Goal: Task Accomplishment & Management: Complete application form

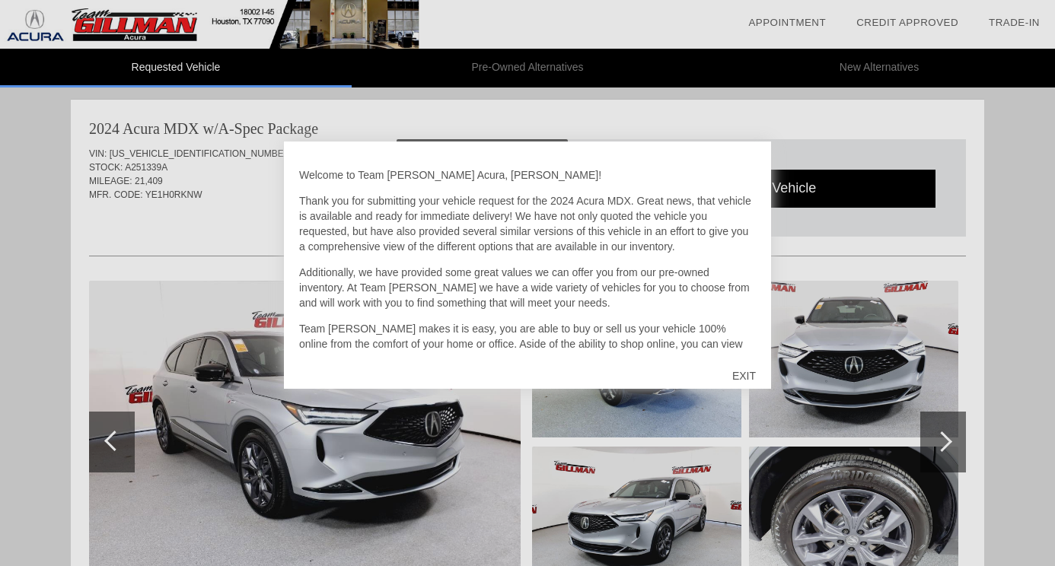
click at [732, 374] on div "EXIT" at bounding box center [744, 376] width 54 height 46
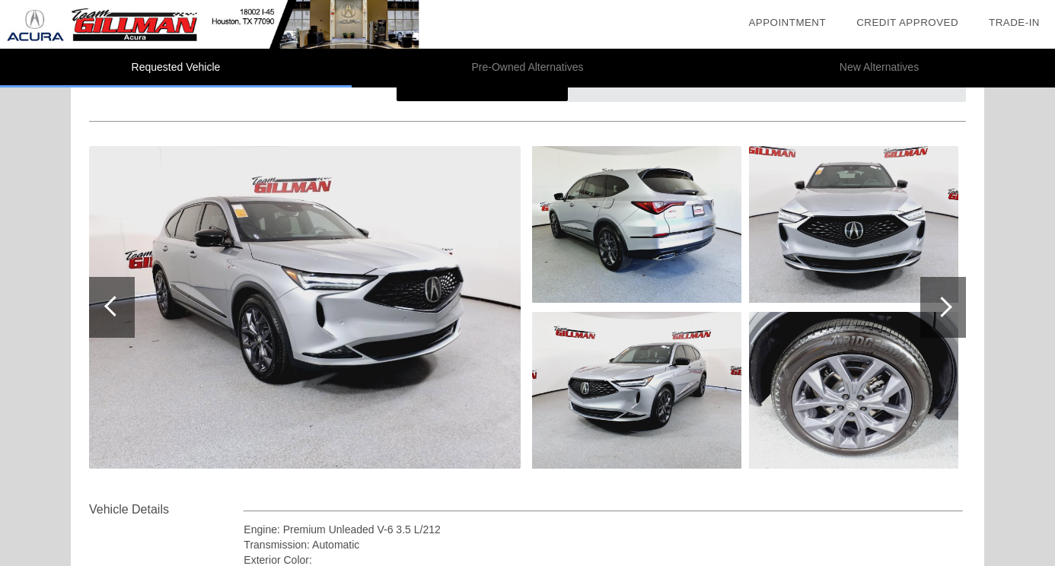
scroll to position [132, 0]
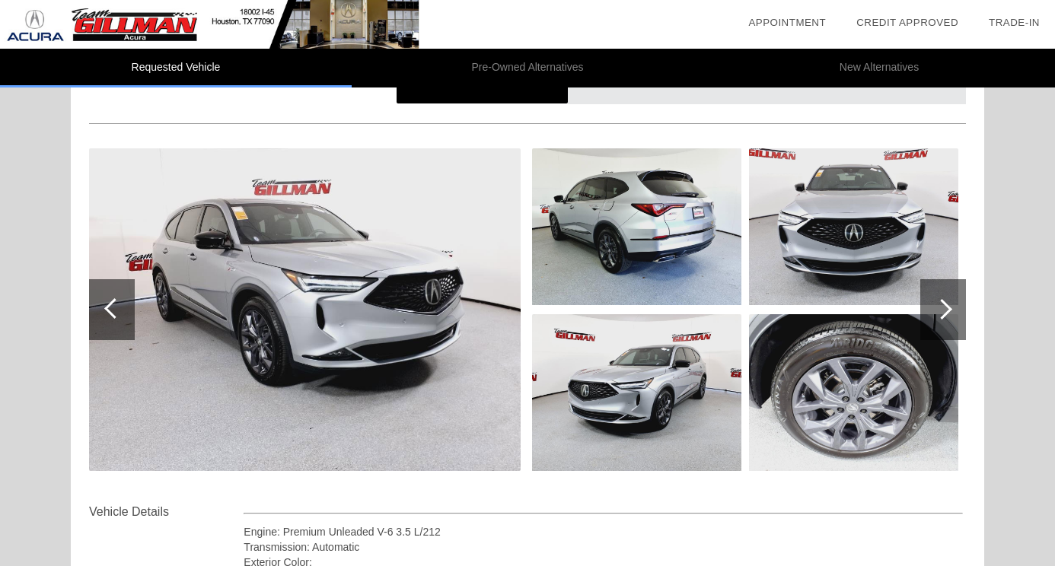
click at [955, 305] on div at bounding box center [944, 309] width 46 height 61
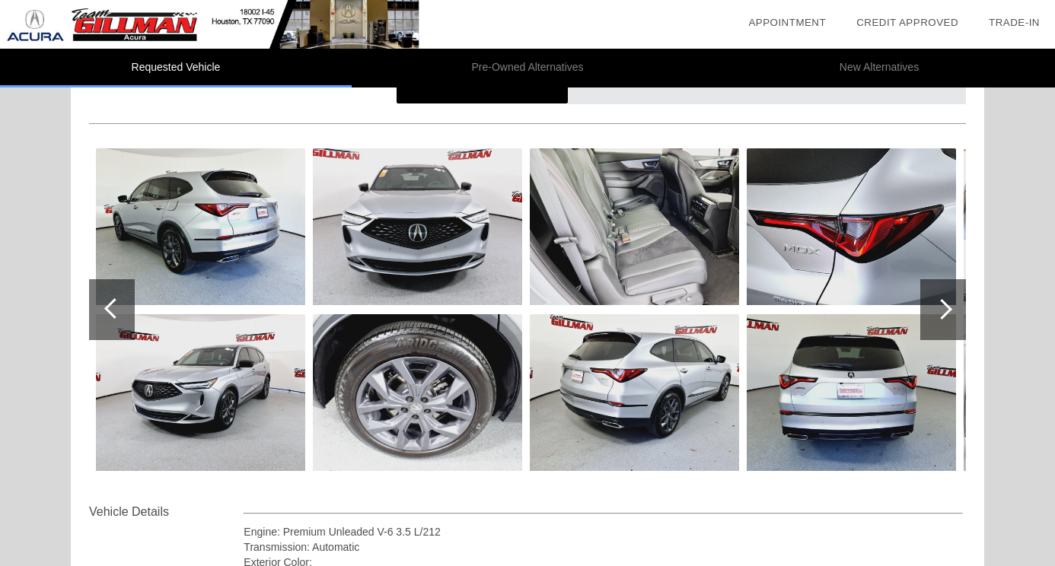
click at [955, 305] on div at bounding box center [944, 309] width 46 height 61
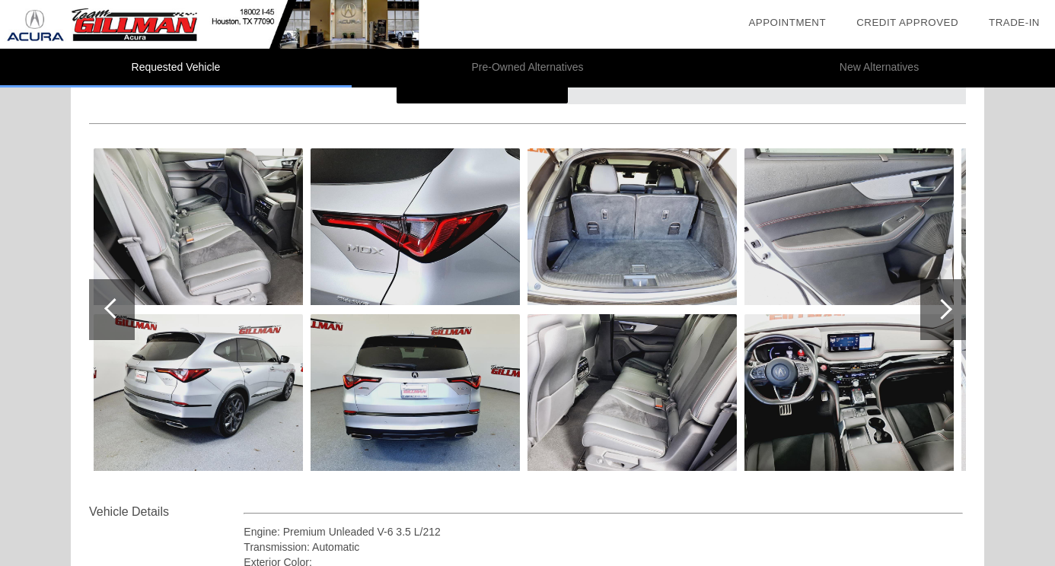
click at [955, 305] on div at bounding box center [944, 309] width 46 height 61
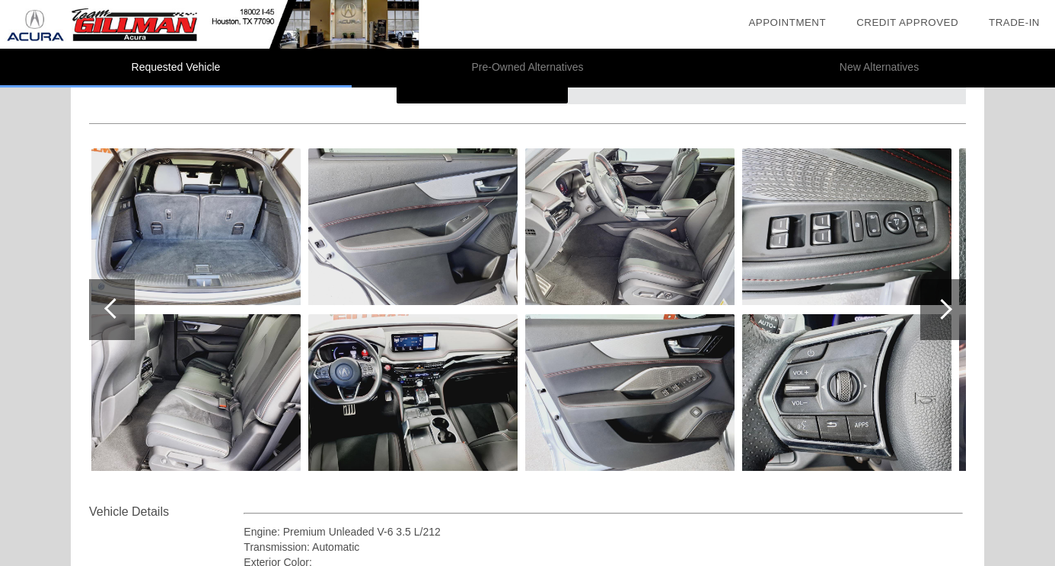
click at [450, 417] on img at bounding box center [412, 392] width 209 height 157
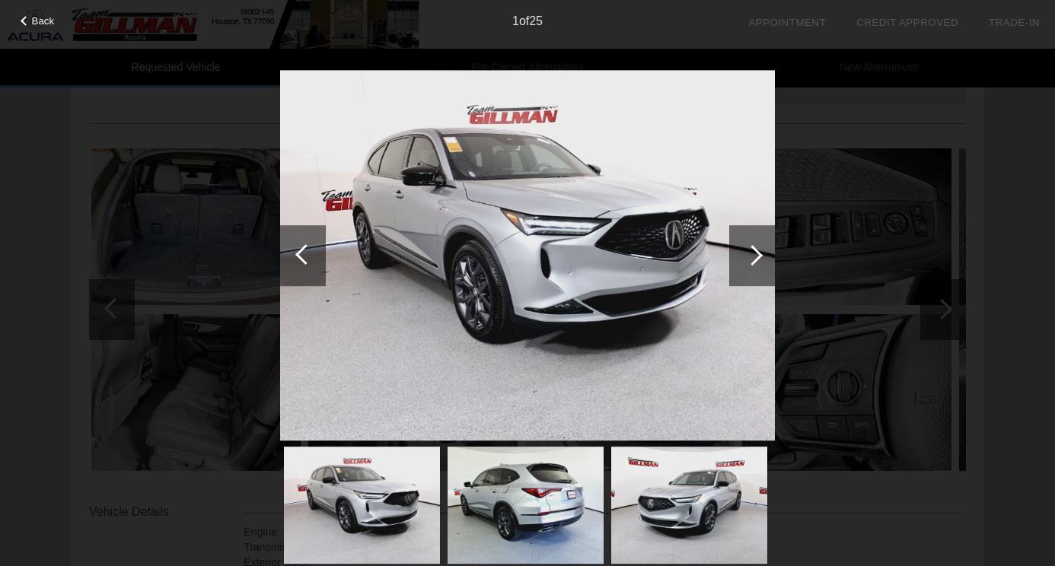
click at [759, 257] on div at bounding box center [752, 255] width 21 height 21
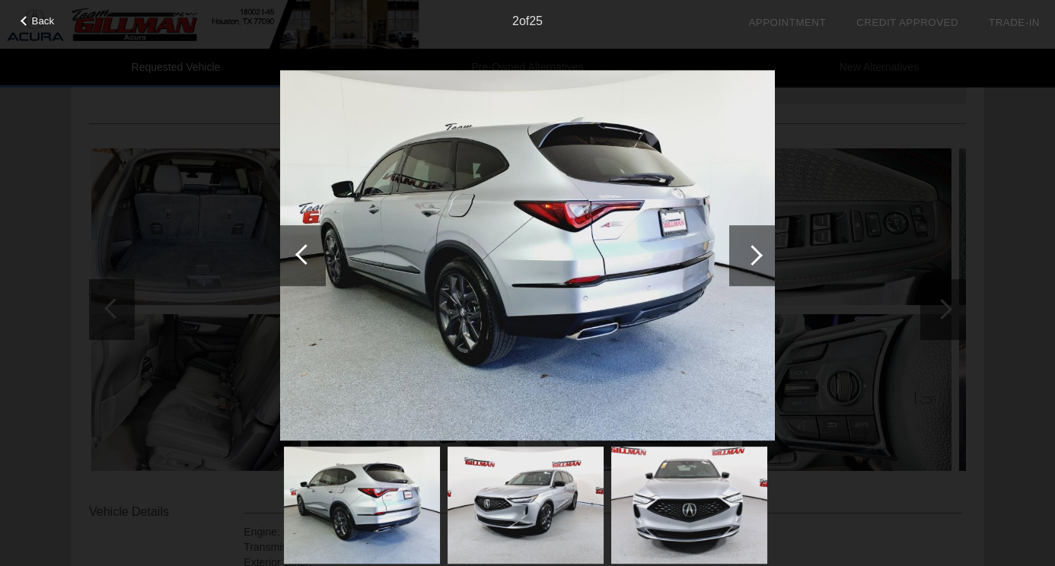
click at [759, 257] on div at bounding box center [752, 255] width 21 height 21
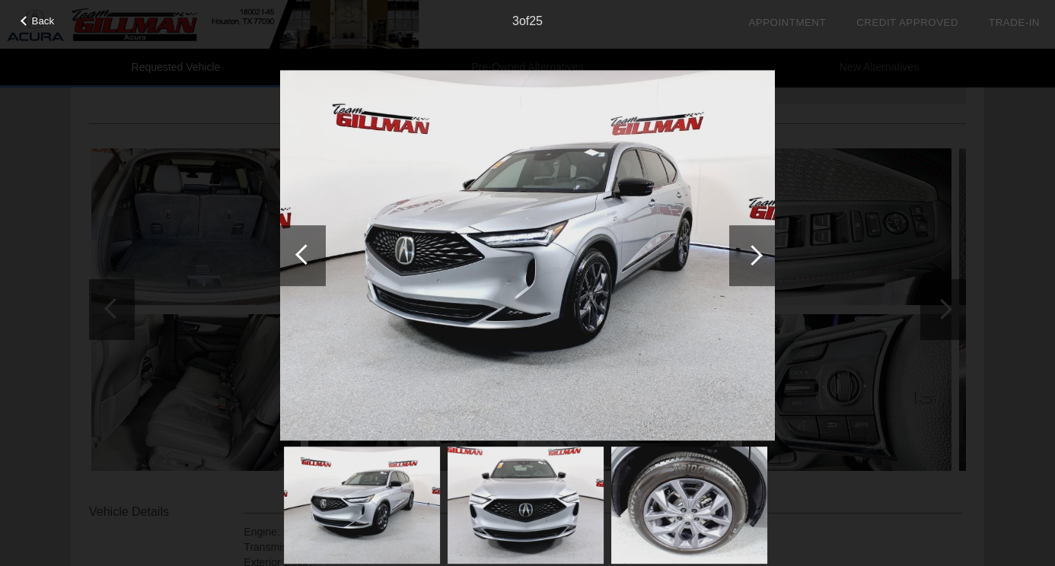
click at [759, 257] on div at bounding box center [752, 255] width 21 height 21
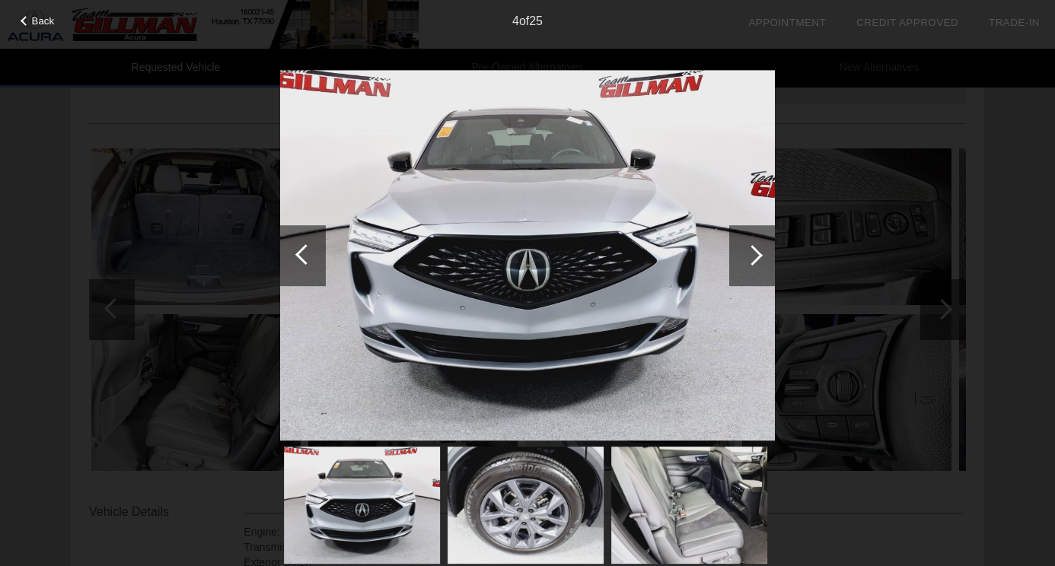
click at [759, 257] on div at bounding box center [752, 255] width 21 height 21
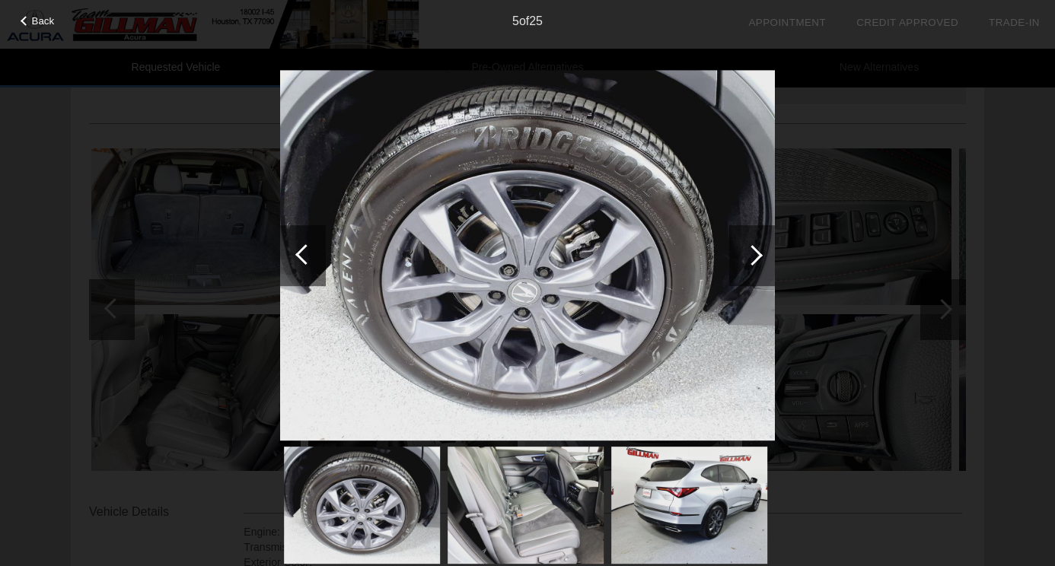
click at [759, 257] on div at bounding box center [752, 255] width 21 height 21
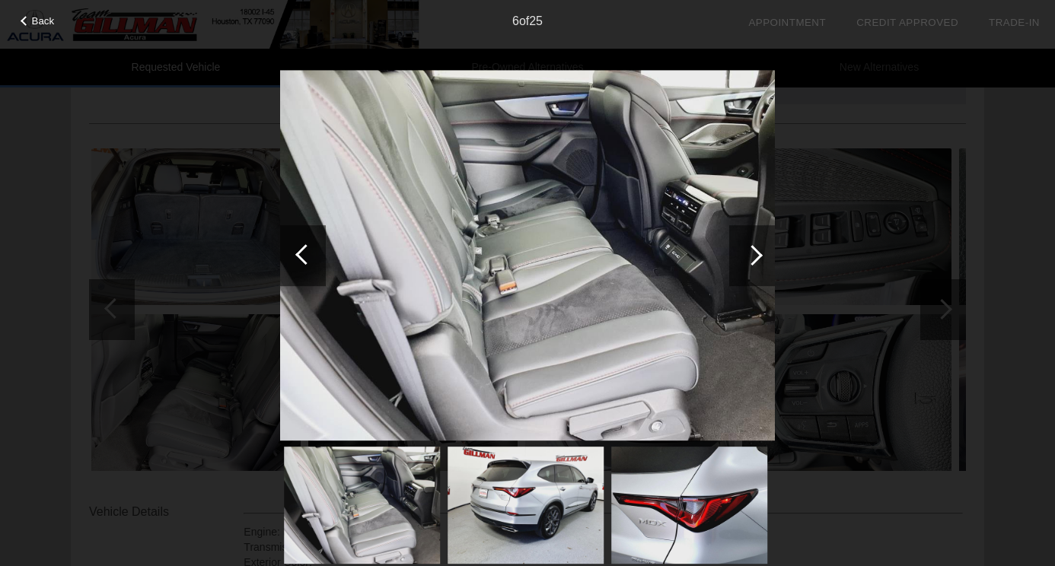
click at [759, 257] on div at bounding box center [752, 255] width 21 height 21
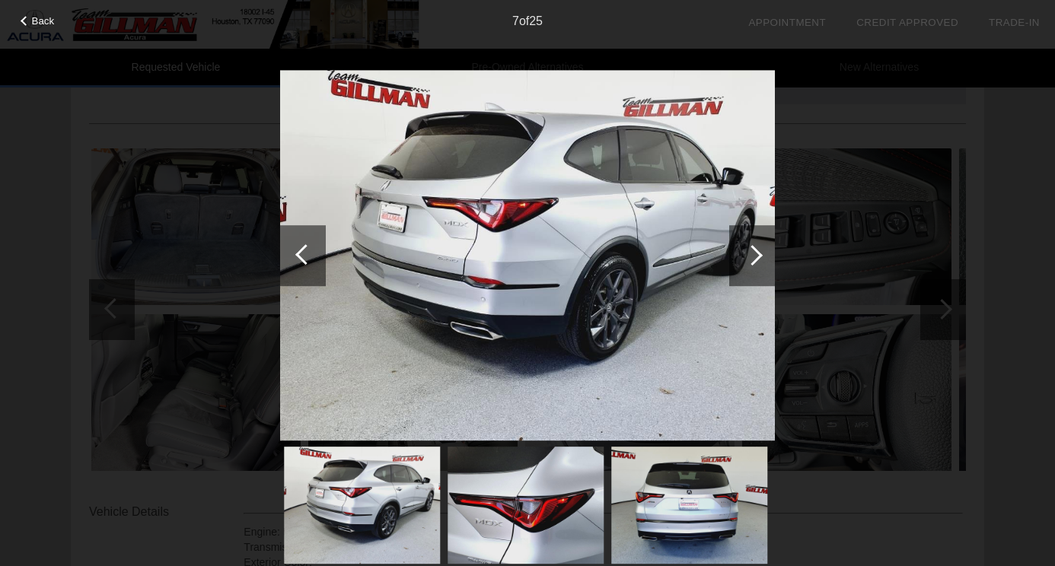
click at [759, 257] on div at bounding box center [752, 255] width 21 height 21
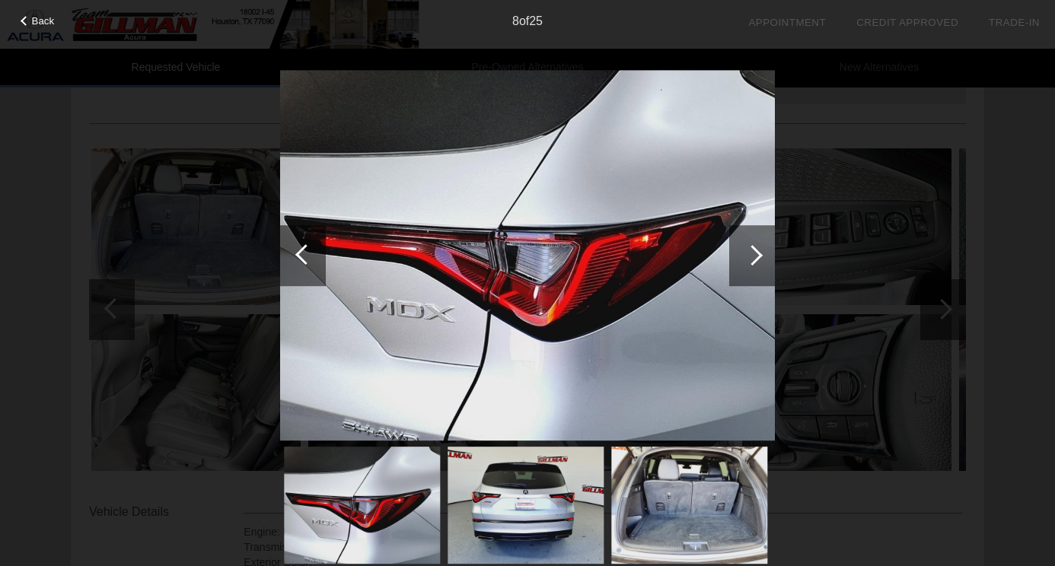
click at [759, 257] on div at bounding box center [752, 255] width 21 height 21
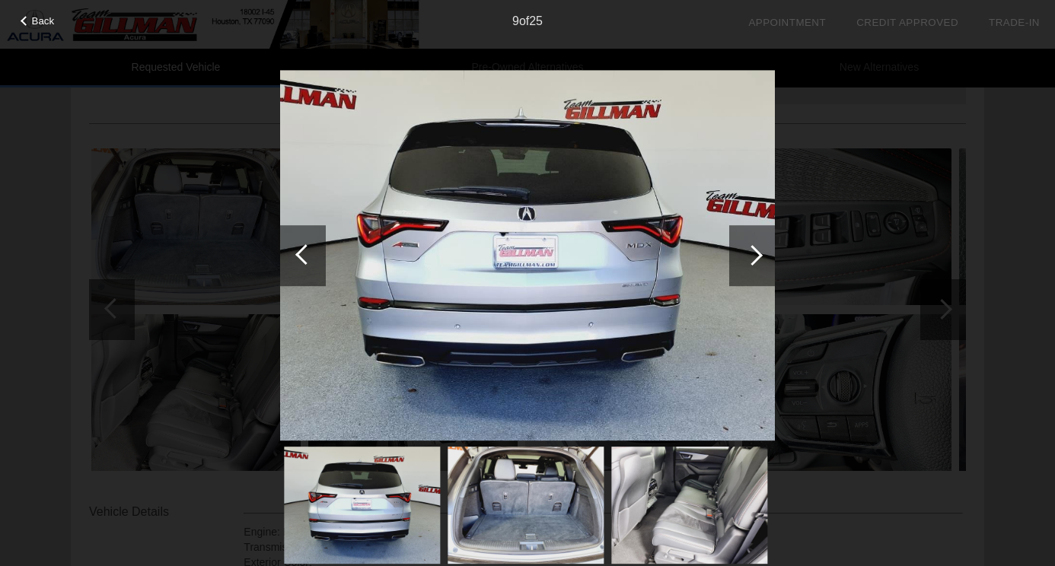
click at [759, 257] on div at bounding box center [752, 255] width 21 height 21
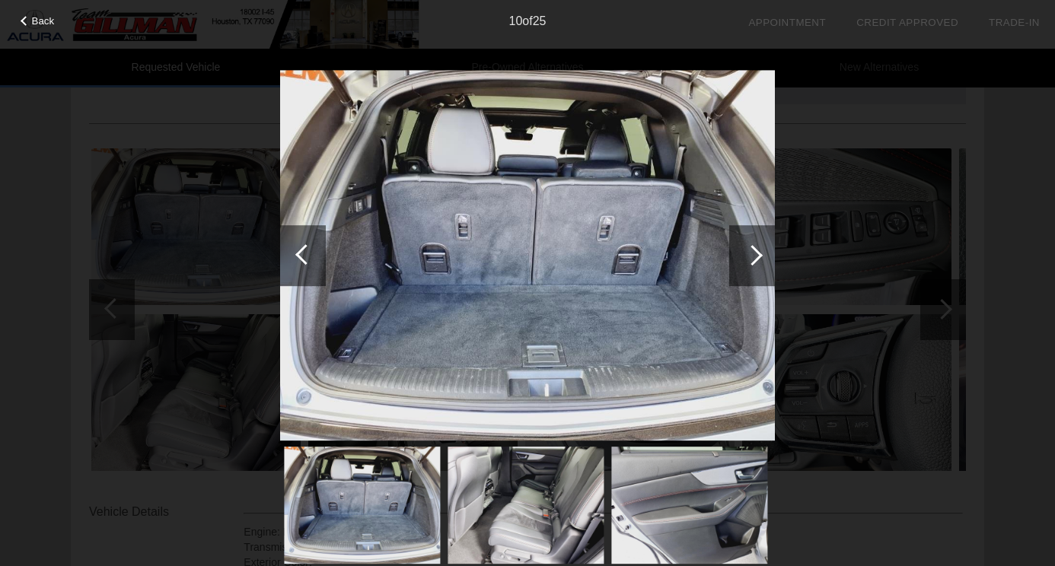
click at [759, 257] on div at bounding box center [752, 255] width 21 height 21
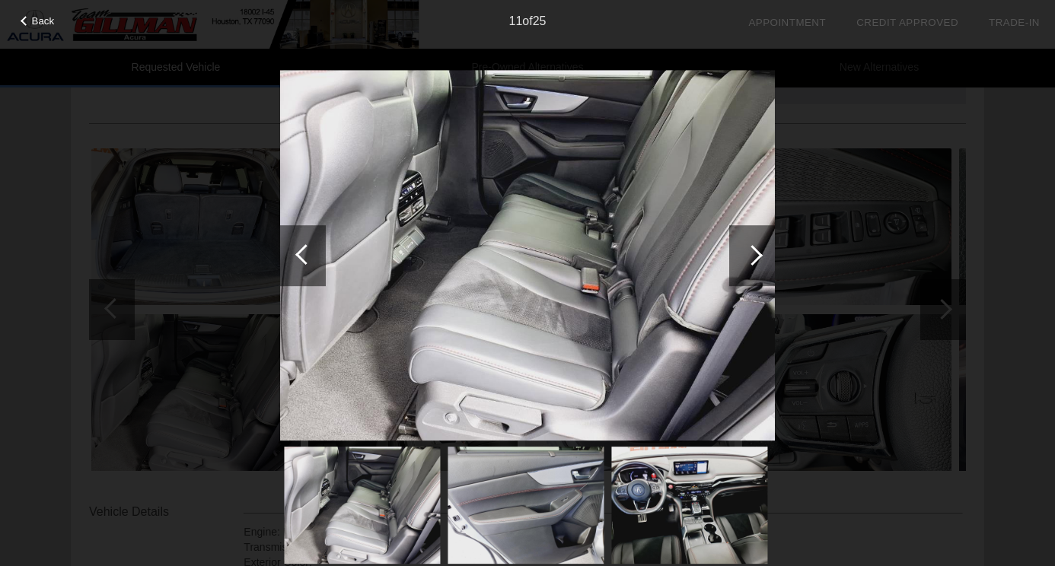
click at [759, 257] on div at bounding box center [752, 255] width 21 height 21
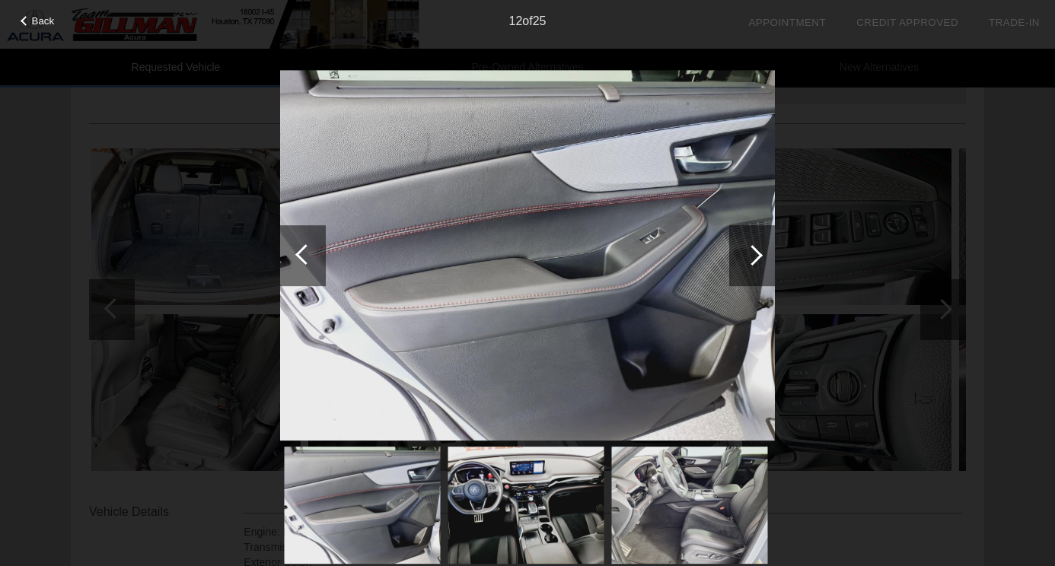
click at [758, 266] on div at bounding box center [752, 255] width 46 height 61
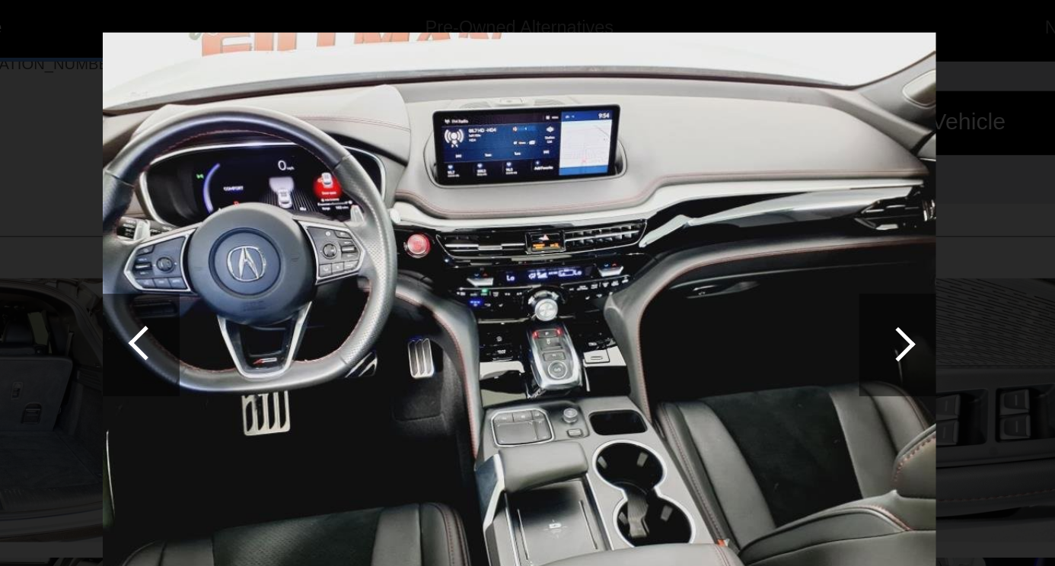
scroll to position [49, 0]
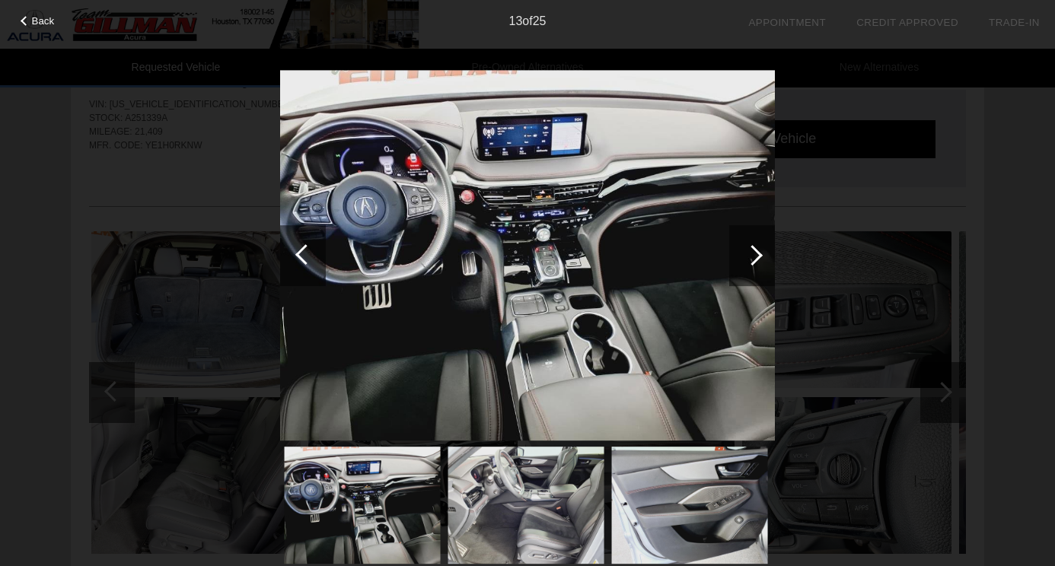
click at [756, 263] on div at bounding box center [752, 255] width 46 height 61
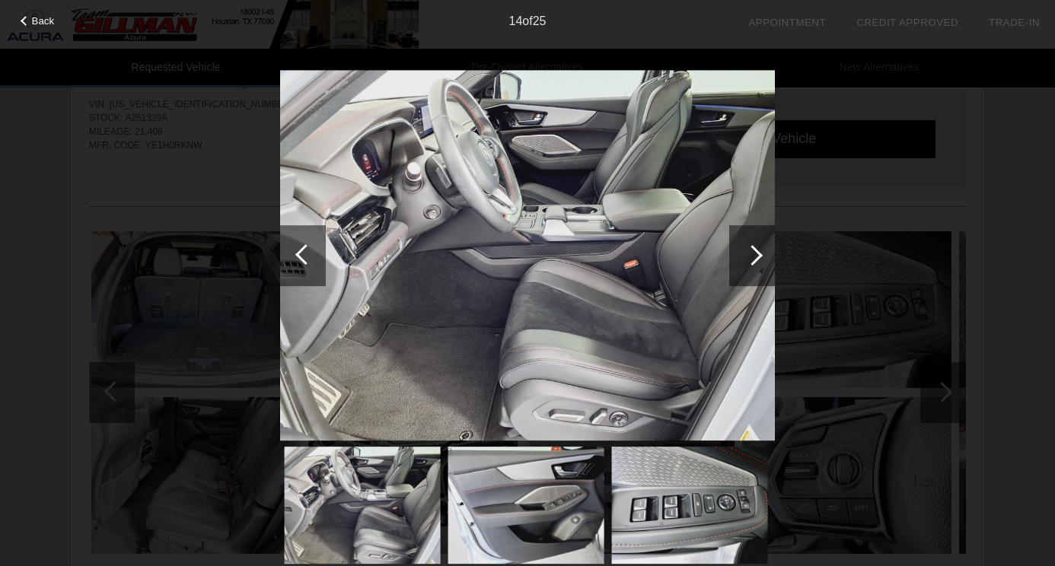
click at [756, 263] on div at bounding box center [752, 255] width 46 height 61
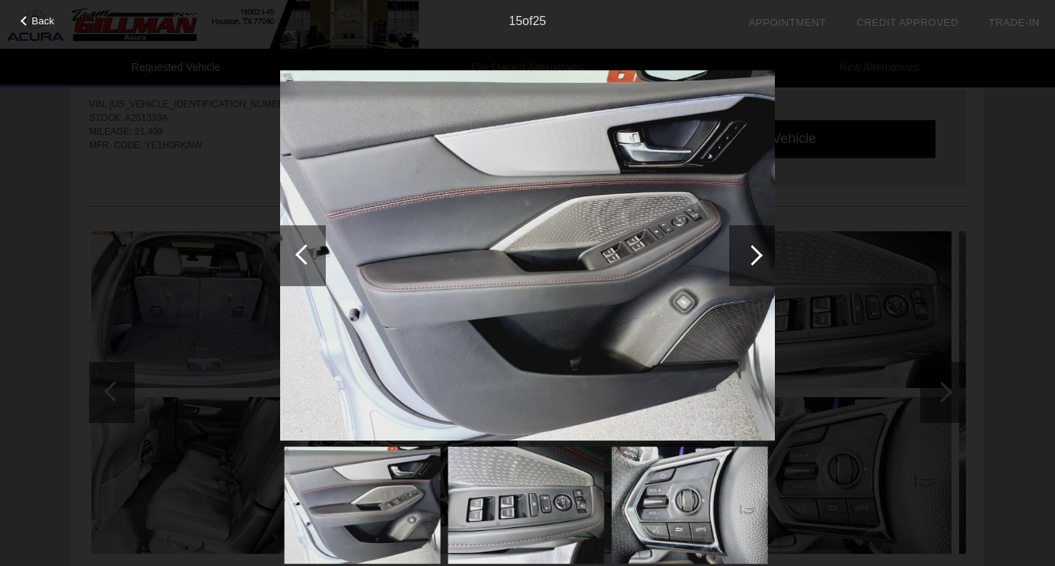
click at [756, 263] on div at bounding box center [752, 255] width 46 height 61
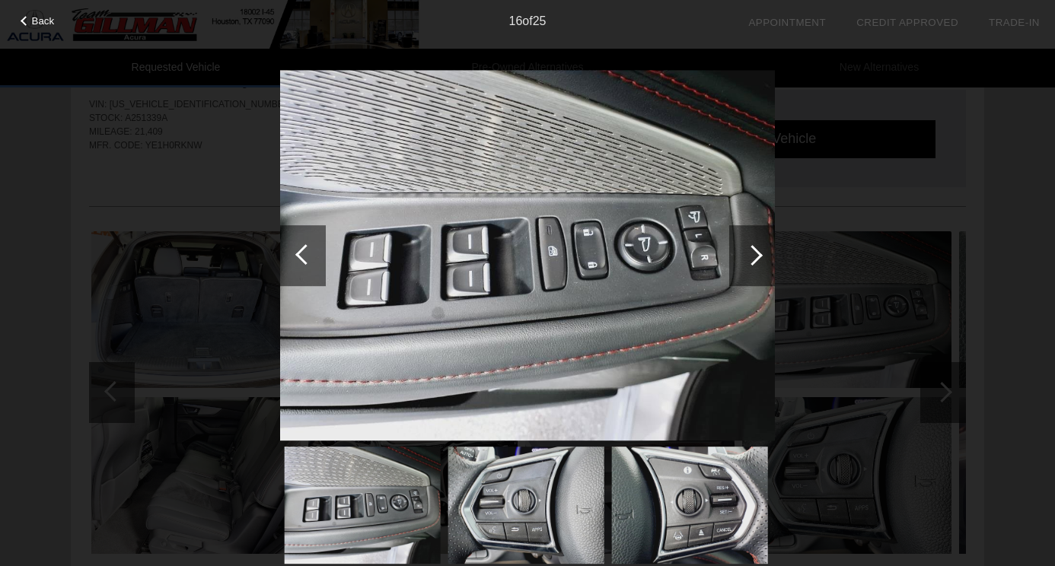
click at [756, 263] on div at bounding box center [752, 255] width 46 height 61
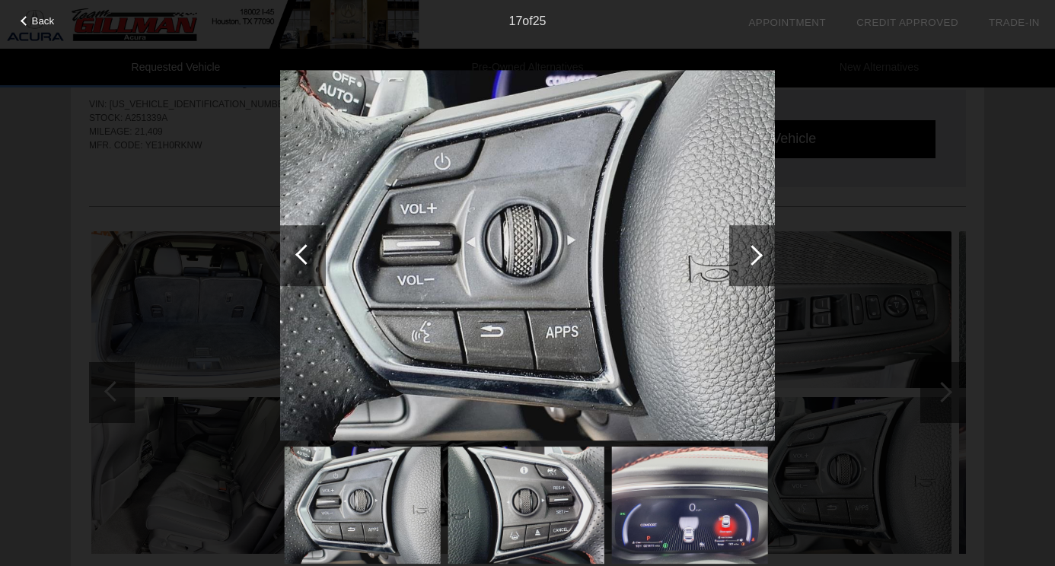
click at [756, 263] on div at bounding box center [752, 255] width 46 height 61
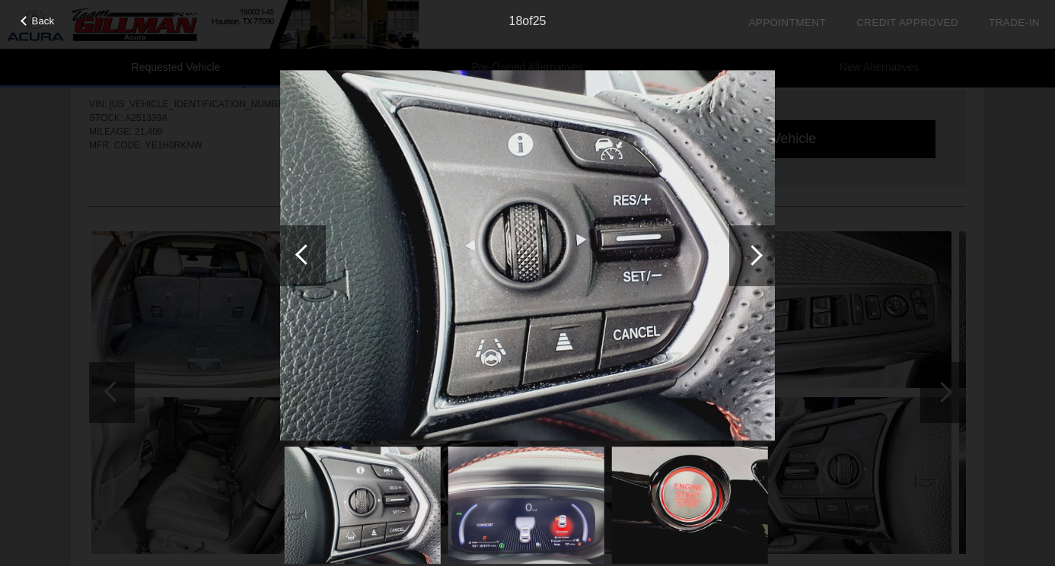
click at [756, 263] on div at bounding box center [752, 255] width 46 height 61
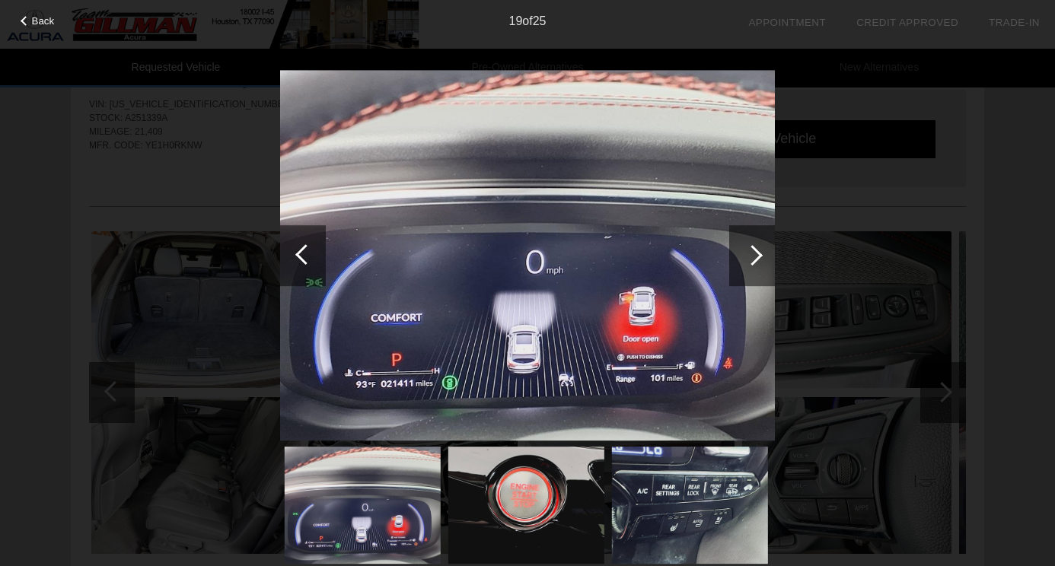
click at [756, 263] on div at bounding box center [752, 255] width 46 height 61
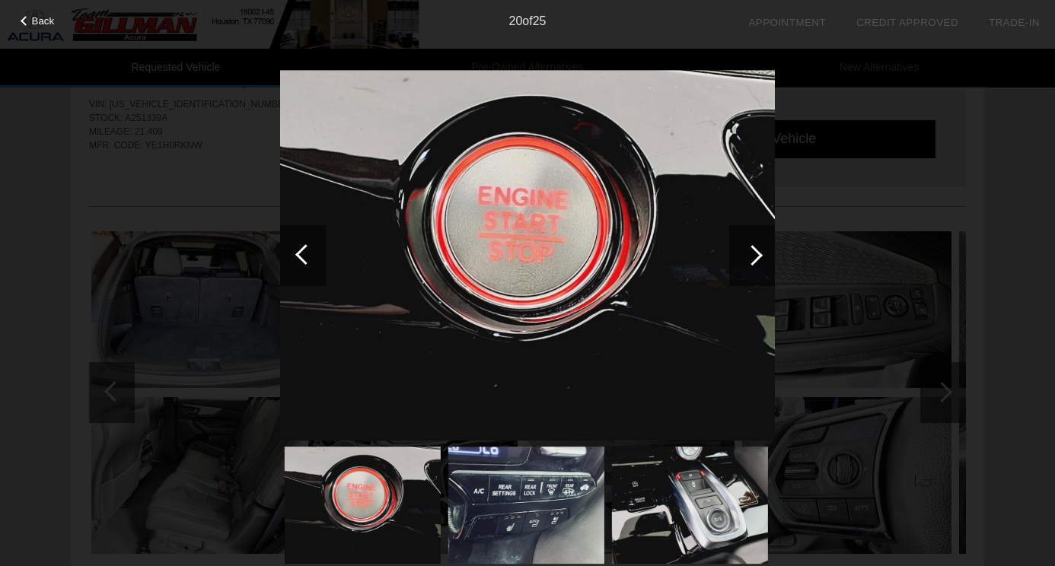
click at [756, 263] on div at bounding box center [752, 255] width 46 height 61
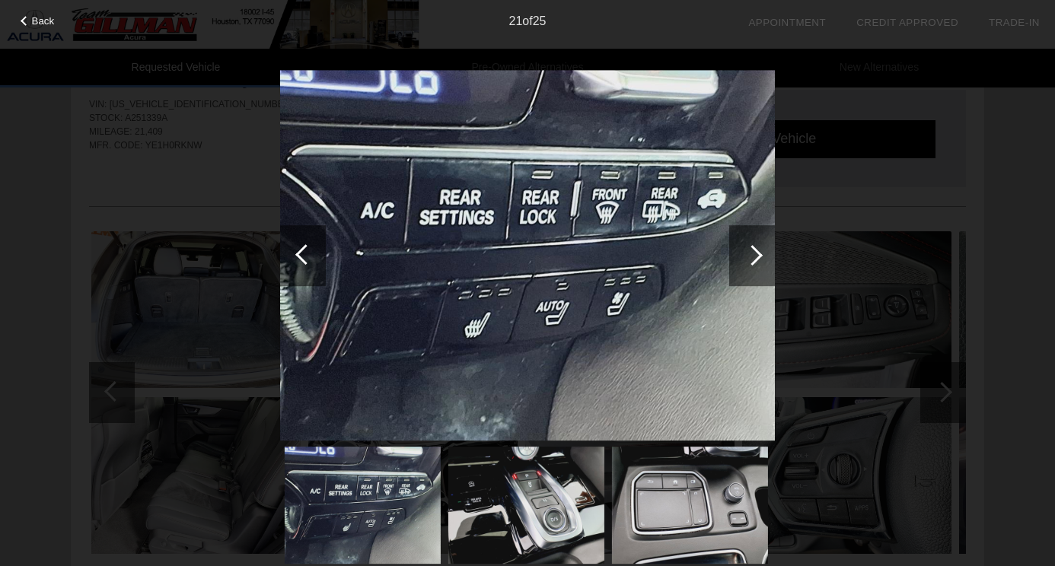
click at [756, 263] on div at bounding box center [752, 255] width 46 height 61
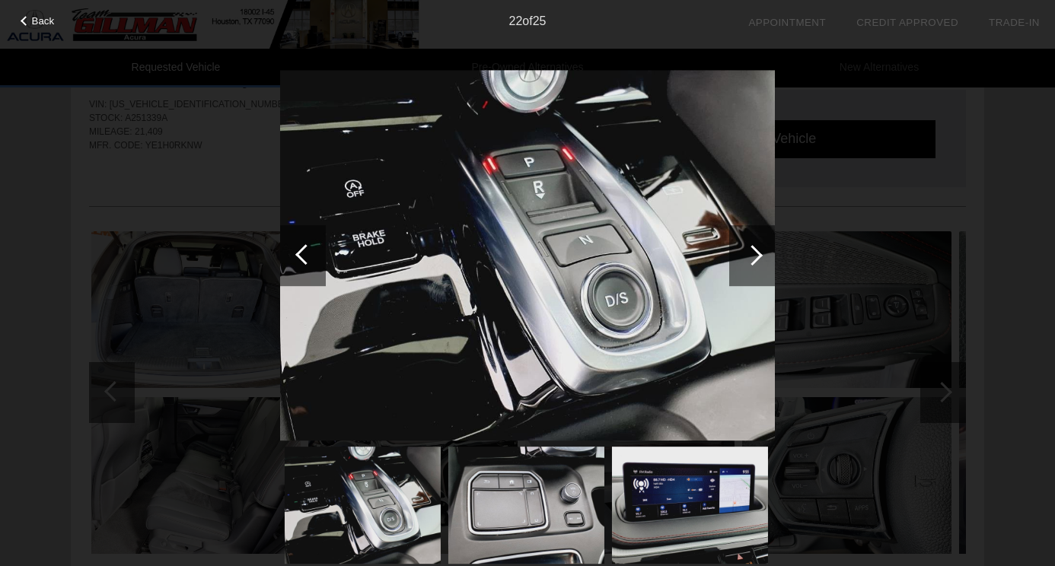
click at [756, 263] on div at bounding box center [752, 255] width 46 height 61
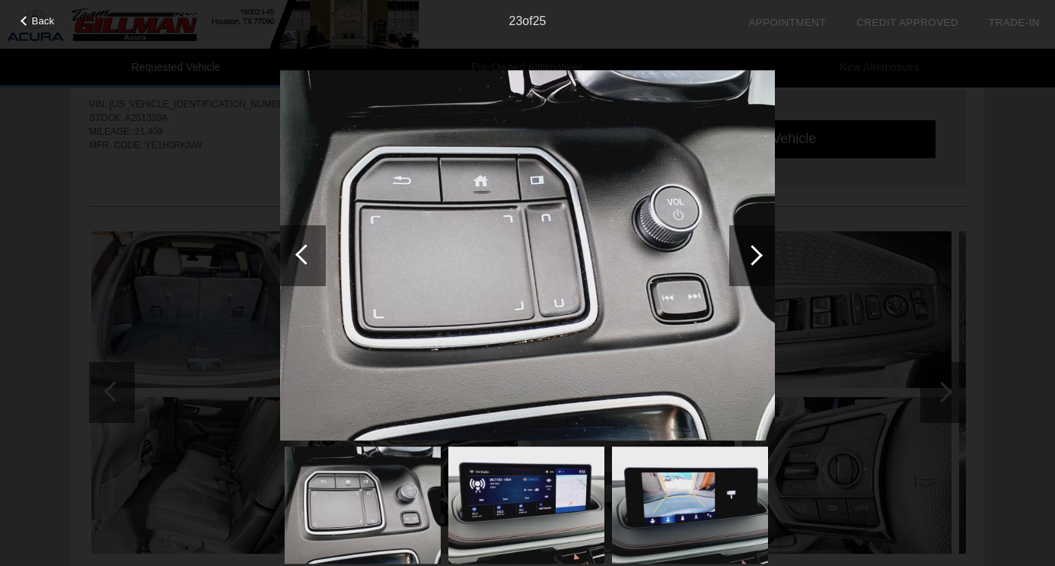
click at [756, 263] on div at bounding box center [752, 255] width 46 height 61
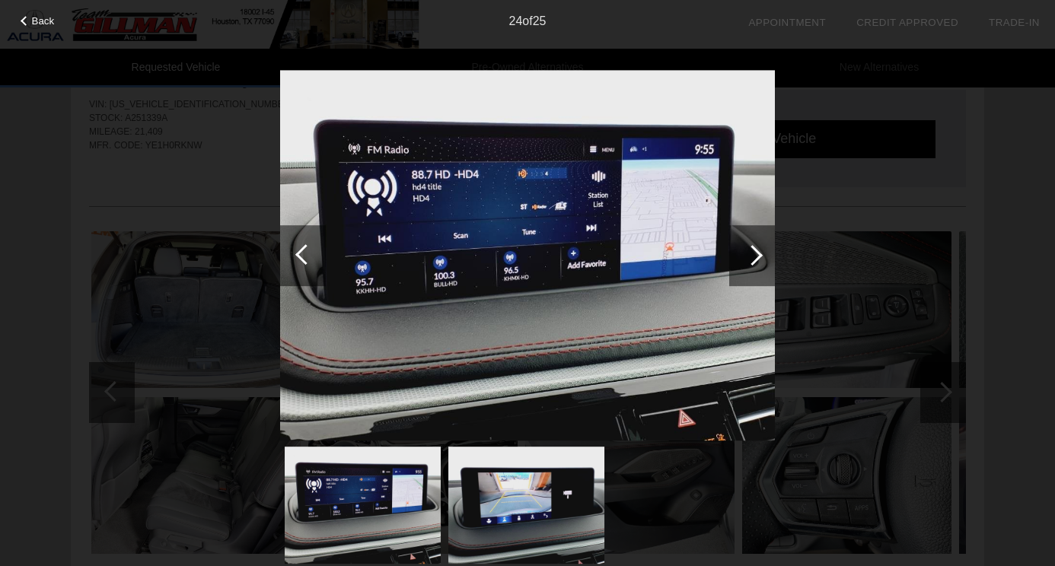
click at [756, 263] on div at bounding box center [752, 255] width 46 height 61
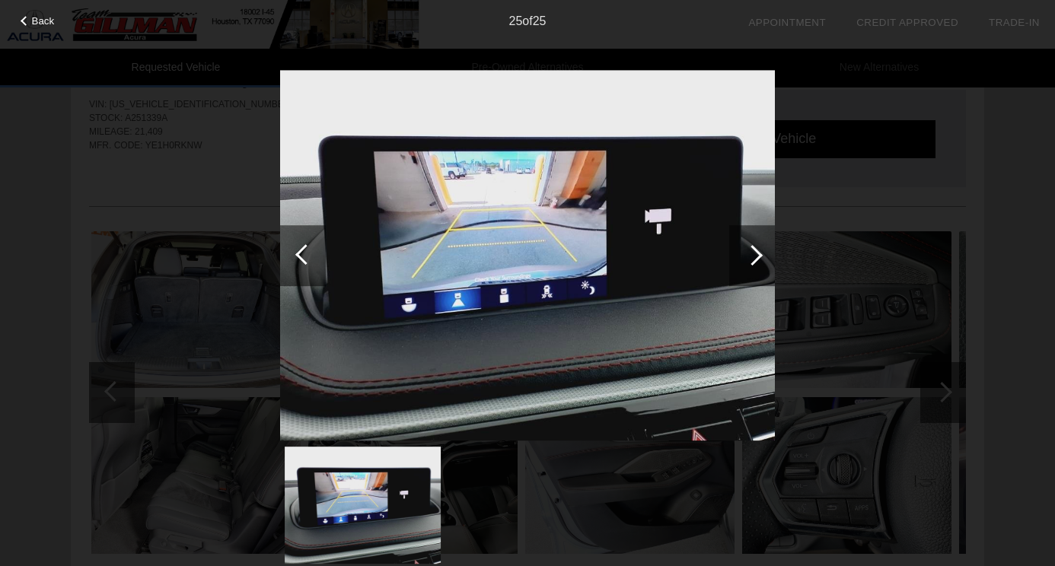
click at [756, 263] on div at bounding box center [752, 255] width 46 height 61
click at [757, 261] on div at bounding box center [752, 255] width 46 height 61
click at [755, 261] on div at bounding box center [752, 255] width 21 height 21
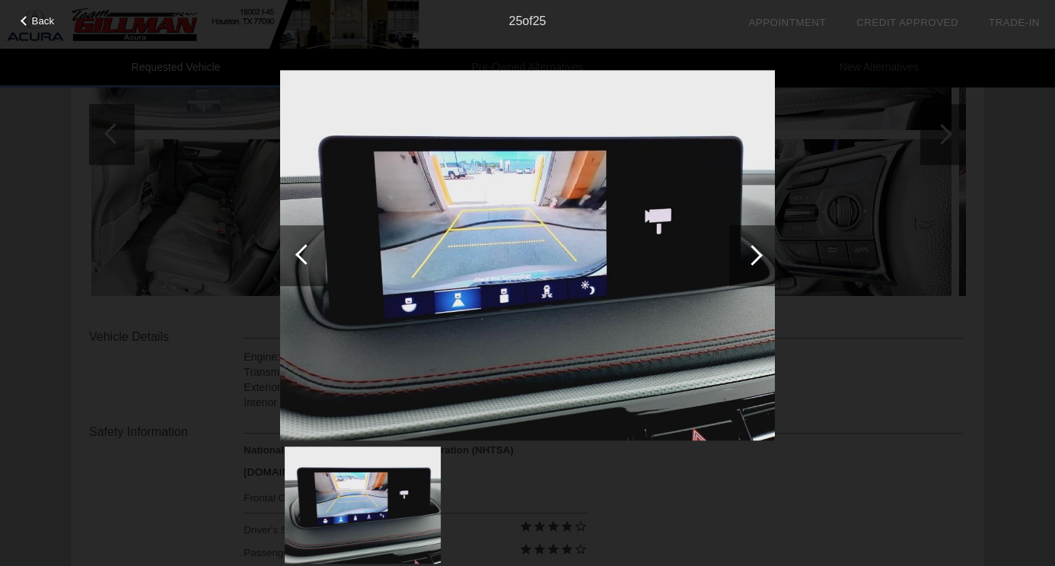
scroll to position [340, 0]
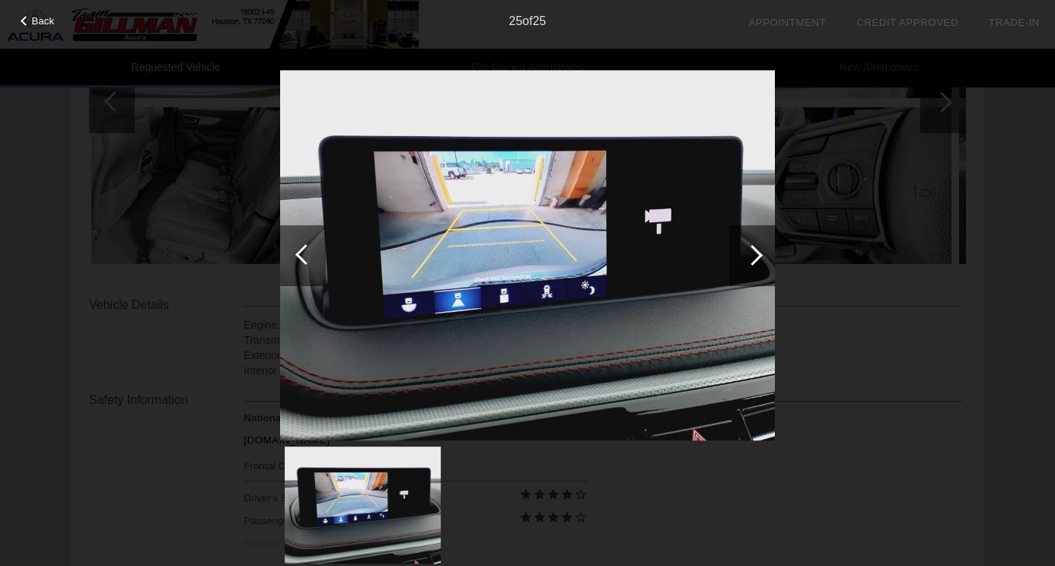
click at [49, 21] on span "Back" at bounding box center [43, 20] width 23 height 11
